Goal: Task Accomplishment & Management: Use online tool/utility

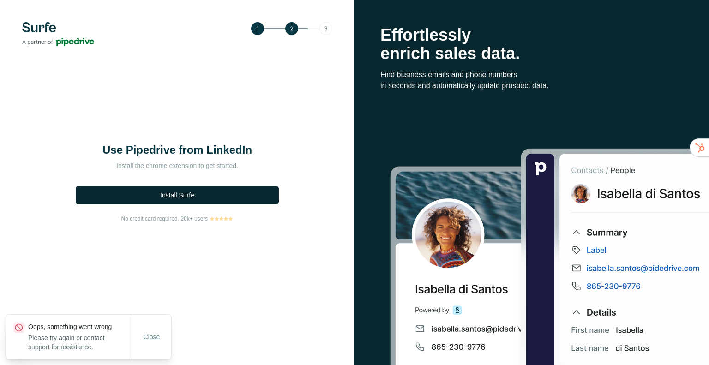
click at [211, 193] on button "Install Surfe" at bounding box center [177, 195] width 203 height 18
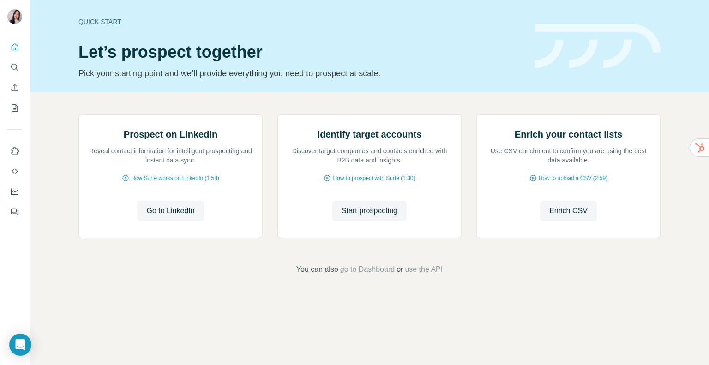
scroll to position [33, 0]
click at [174, 217] on span "Go to LinkedIn" at bounding box center [170, 210] width 48 height 11
drag, startPoint x: 323, startPoint y: 220, endPoint x: 443, endPoint y: 216, distance: 120.6
click at [443, 165] on p "Discover target companies and contacts enriched with B2B data and insights." at bounding box center [369, 155] width 165 height 18
drag, startPoint x: 325, startPoint y: 229, endPoint x: 416, endPoint y: 229, distance: 91.9
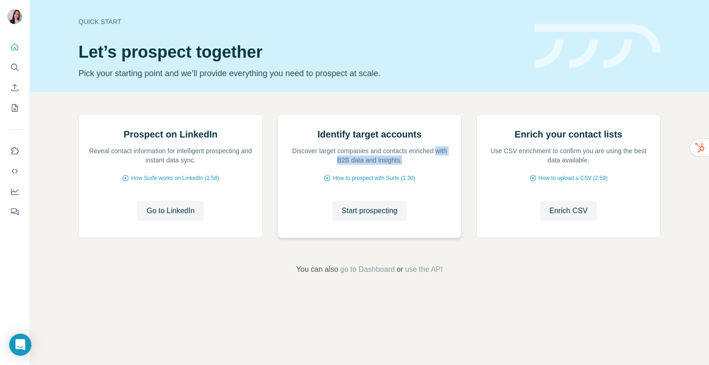
click at [416, 165] on p "Discover target companies and contacts enriched with B2B data and insights." at bounding box center [369, 155] width 165 height 18
click at [387, 217] on span "Start prospecting" at bounding box center [370, 210] width 56 height 11
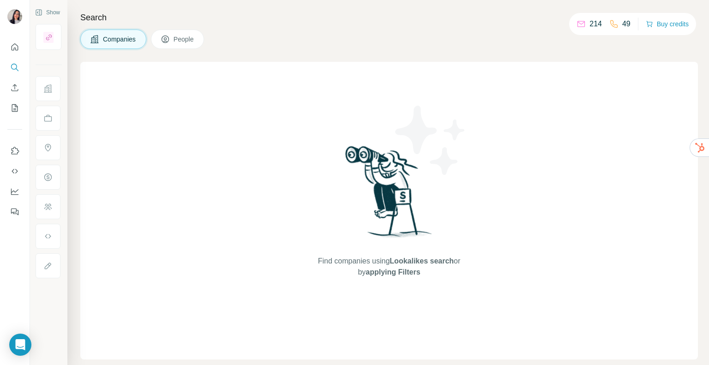
click at [181, 33] on button "People" at bounding box center [178, 39] width 54 height 19
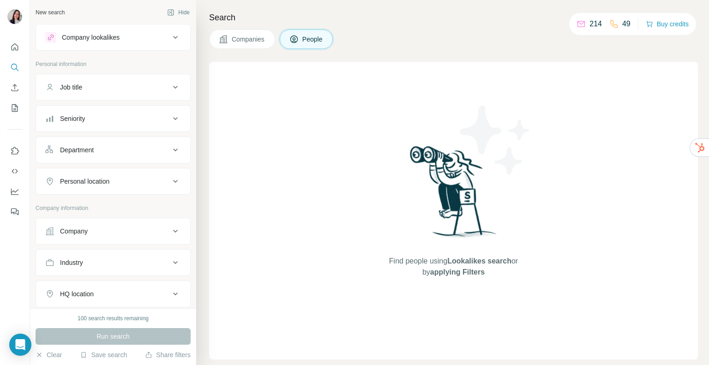
click at [223, 35] on icon at bounding box center [223, 39] width 9 height 9
